Goal: Task Accomplishment & Management: Manage account settings

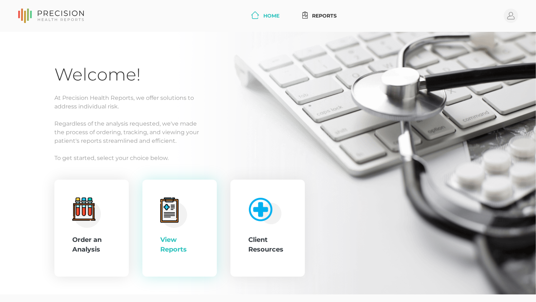
click at [193, 229] on div "View Reports" at bounding box center [179, 228] width 39 height 62
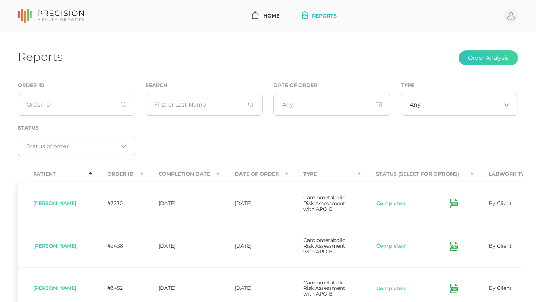
click at [253, 176] on th "Date Of Order" at bounding box center [253, 174] width 69 height 16
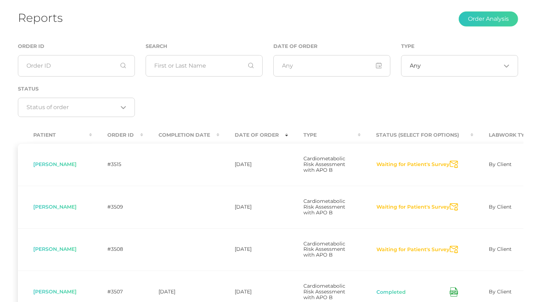
scroll to position [71, 0]
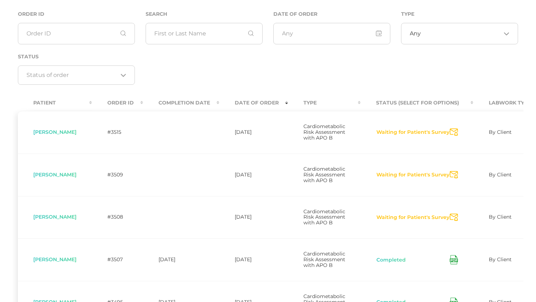
click at [453, 221] on icon "Send Notification" at bounding box center [454, 218] width 8 height 8
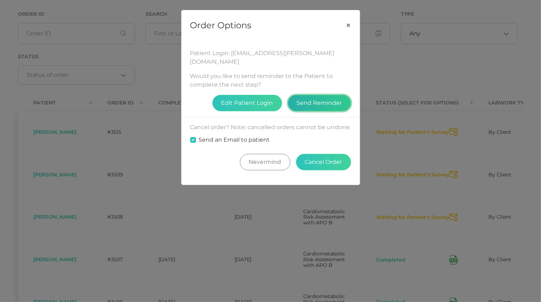
click at [322, 95] on button "Send Reminder" at bounding box center [319, 103] width 63 height 16
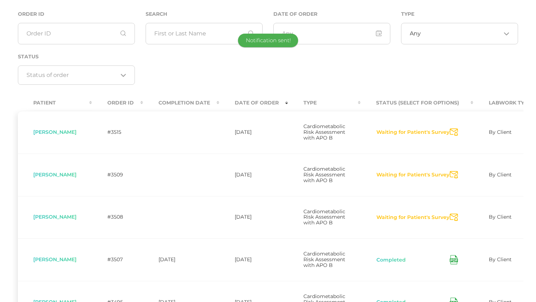
click at [454, 178] on icon "Send Notification" at bounding box center [454, 175] width 8 height 8
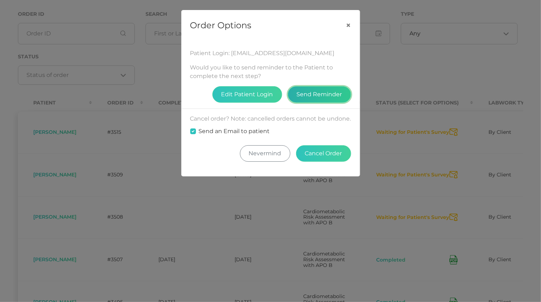
click at [342, 93] on button "Send Reminder" at bounding box center [319, 94] width 63 height 16
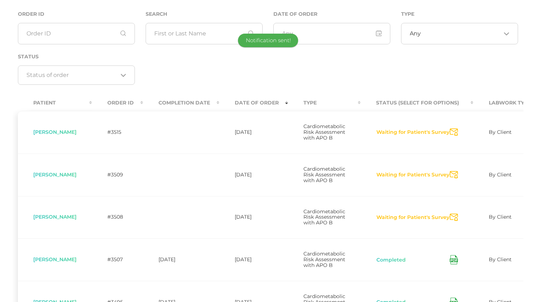
click at [456, 136] on icon "Send Notification" at bounding box center [454, 132] width 8 height 8
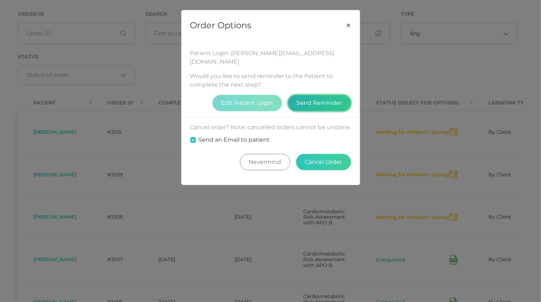
click at [325, 95] on button "Send Reminder" at bounding box center [319, 103] width 63 height 16
